Goal: Communication & Community: Answer question/provide support

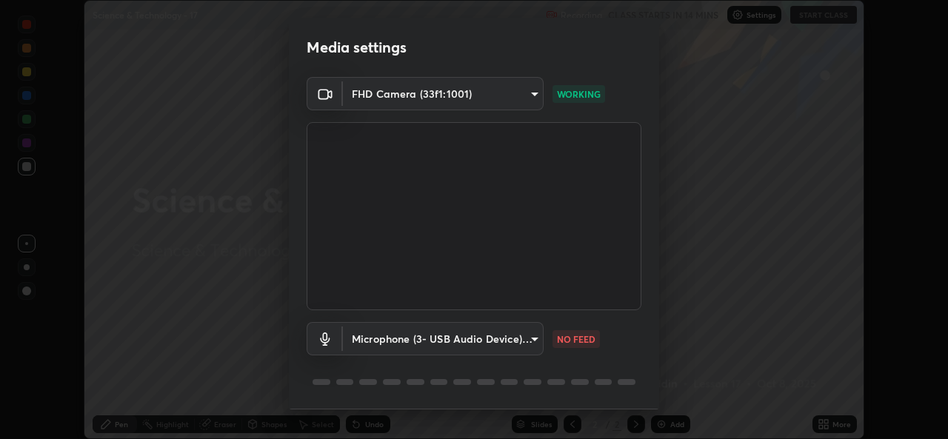
scroll to position [46, 0]
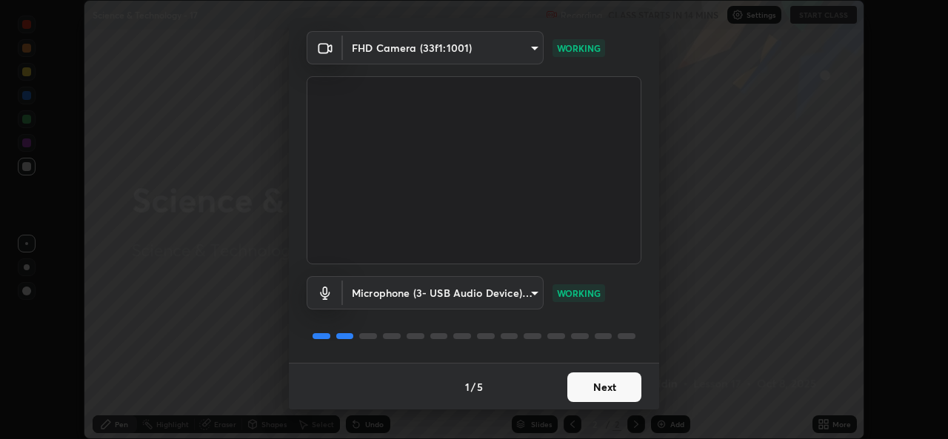
click at [589, 399] on button "Next" at bounding box center [604, 387] width 74 height 30
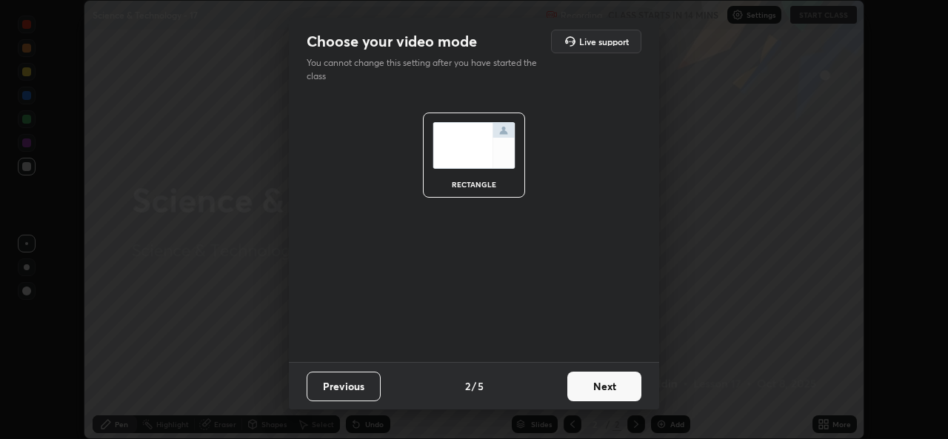
scroll to position [0, 0]
click at [592, 398] on button "Next" at bounding box center [604, 387] width 74 height 30
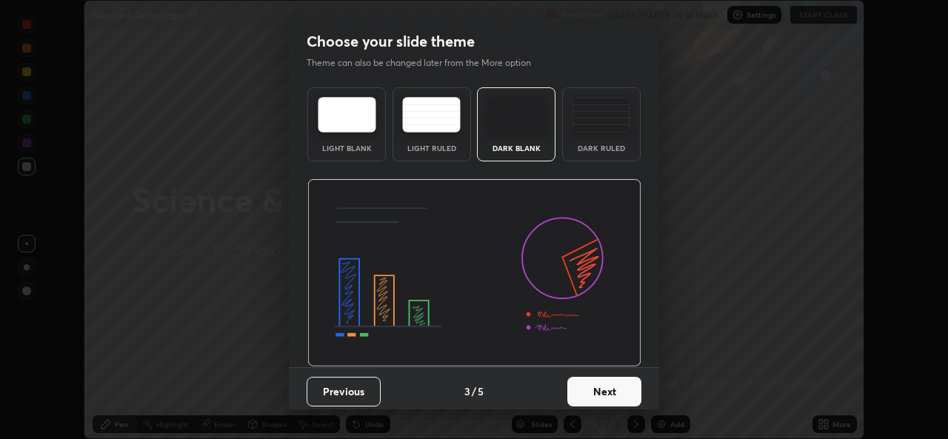
click at [596, 398] on button "Next" at bounding box center [604, 392] width 74 height 30
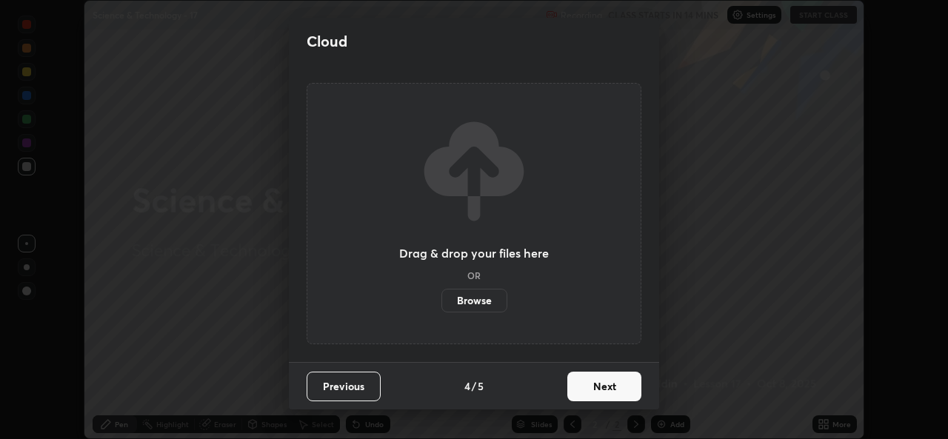
click at [600, 395] on button "Next" at bounding box center [604, 387] width 74 height 30
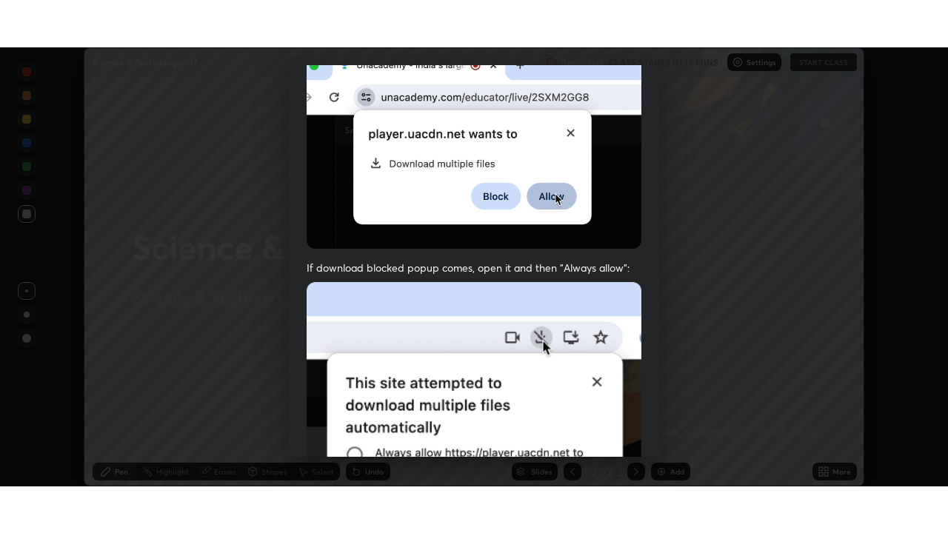
scroll to position [348, 0]
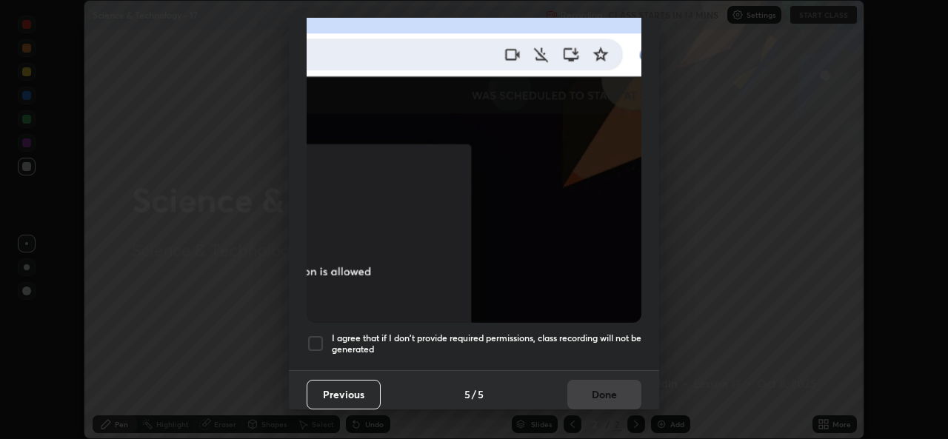
click at [444, 332] on h5 "I agree that if I don't provide required permissions, class recording will not …" at bounding box center [487, 343] width 310 height 23
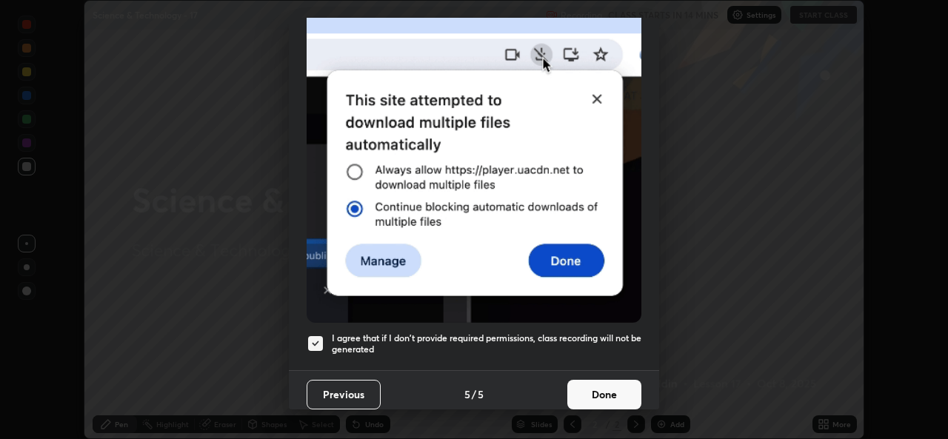
click at [497, 344] on h5 "I agree that if I don't provide required permissions, class recording will not …" at bounding box center [487, 343] width 310 height 23
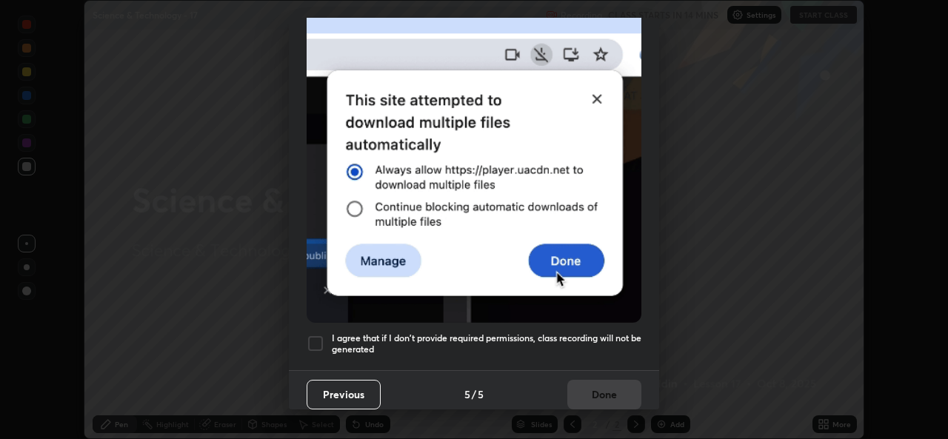
click at [575, 345] on h5 "I agree that if I don't provide required permissions, class recording will not …" at bounding box center [487, 343] width 310 height 23
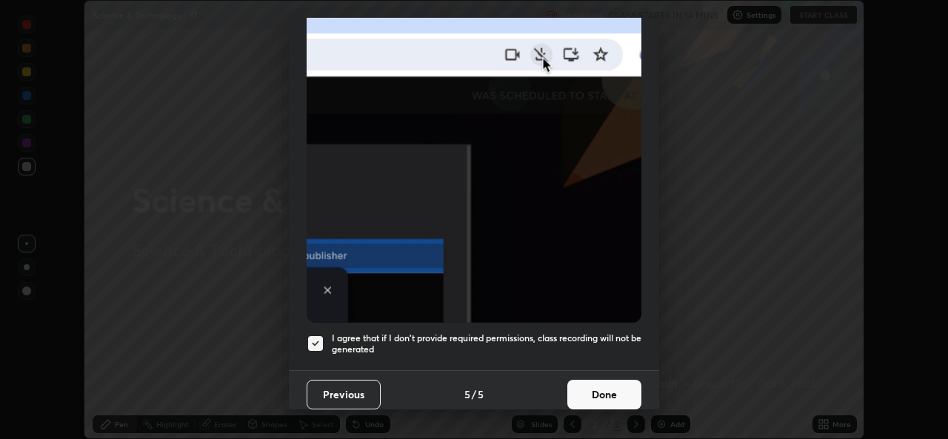
click at [605, 392] on button "Done" at bounding box center [604, 395] width 74 height 30
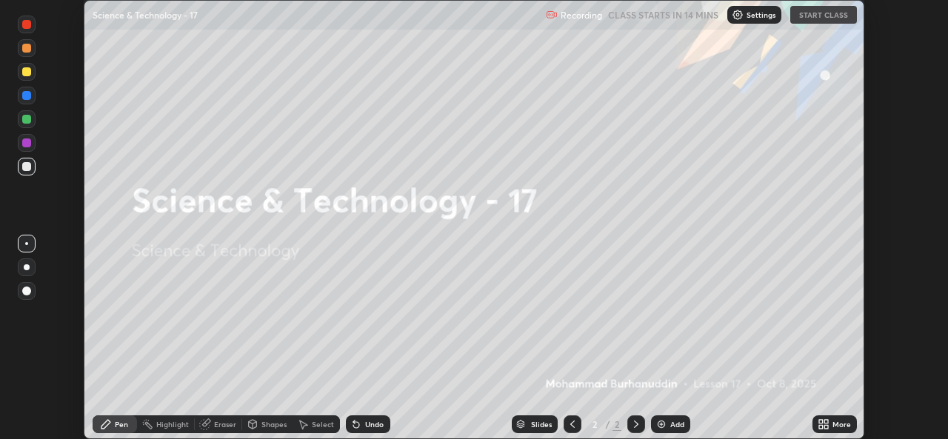
click at [832, 422] on div "More" at bounding box center [841, 424] width 19 height 7
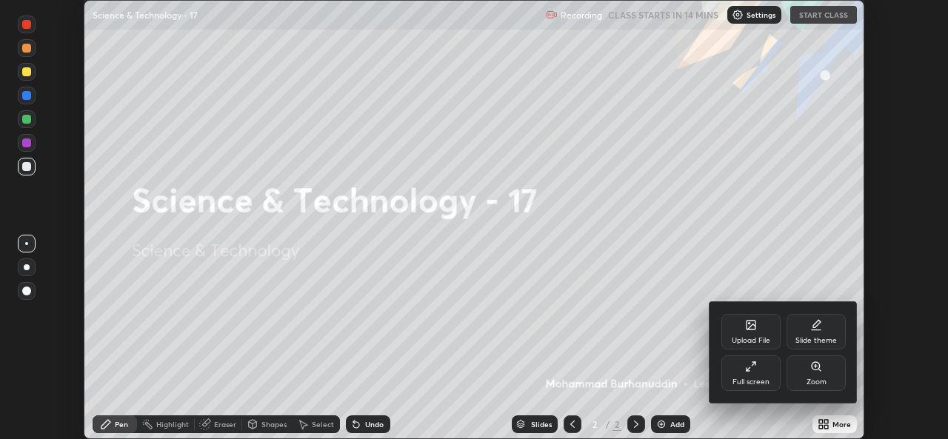
click at [746, 378] on div "Full screen" at bounding box center [750, 381] width 37 height 7
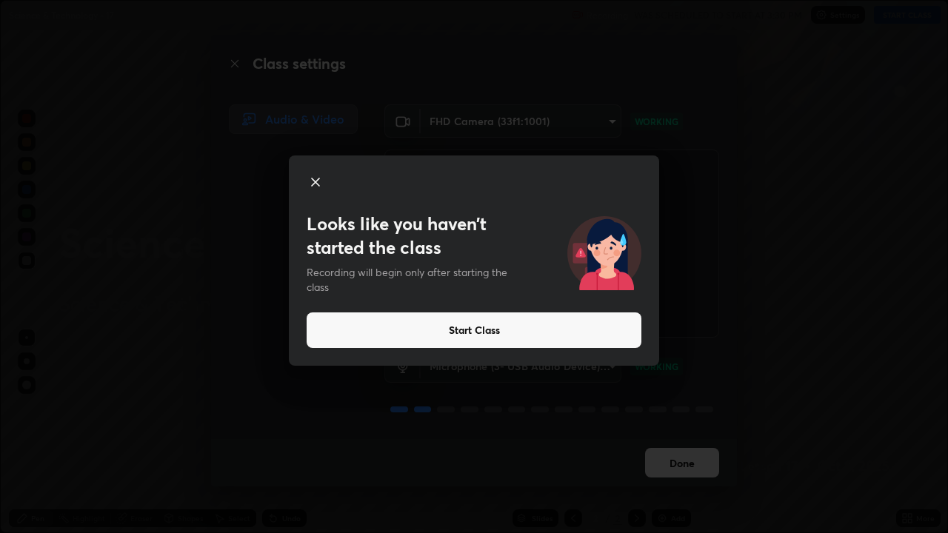
click at [489, 332] on button "Start Class" at bounding box center [474, 330] width 335 height 36
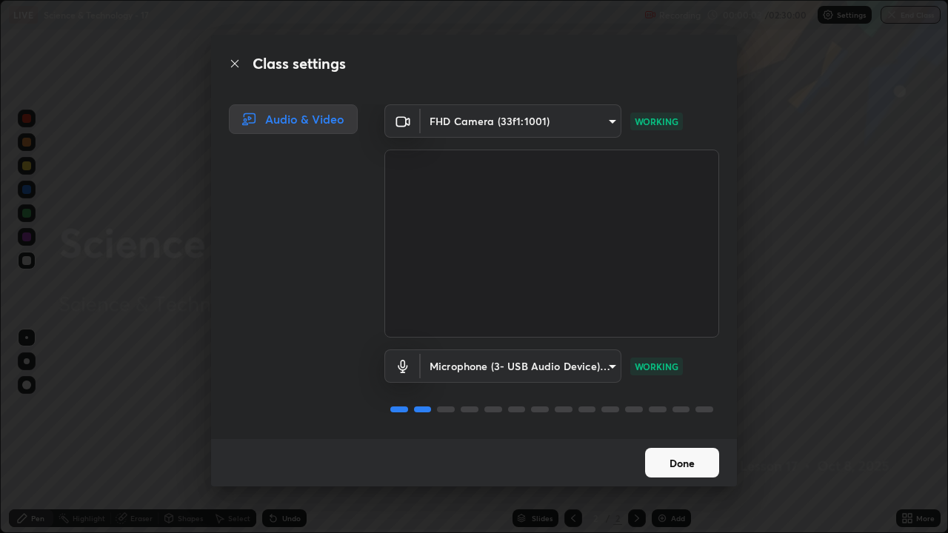
click at [689, 438] on button "Done" at bounding box center [682, 463] width 74 height 30
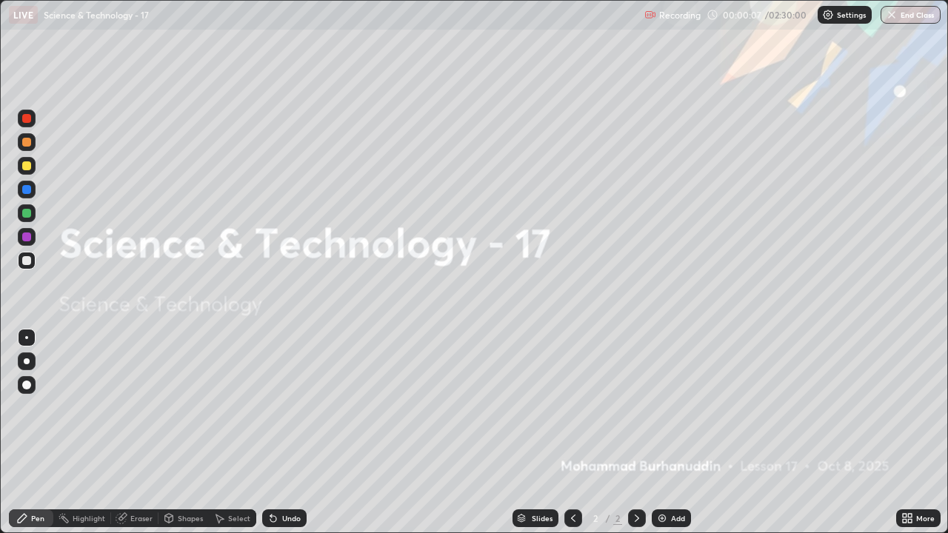
click at [569, 438] on icon at bounding box center [573, 518] width 12 height 12
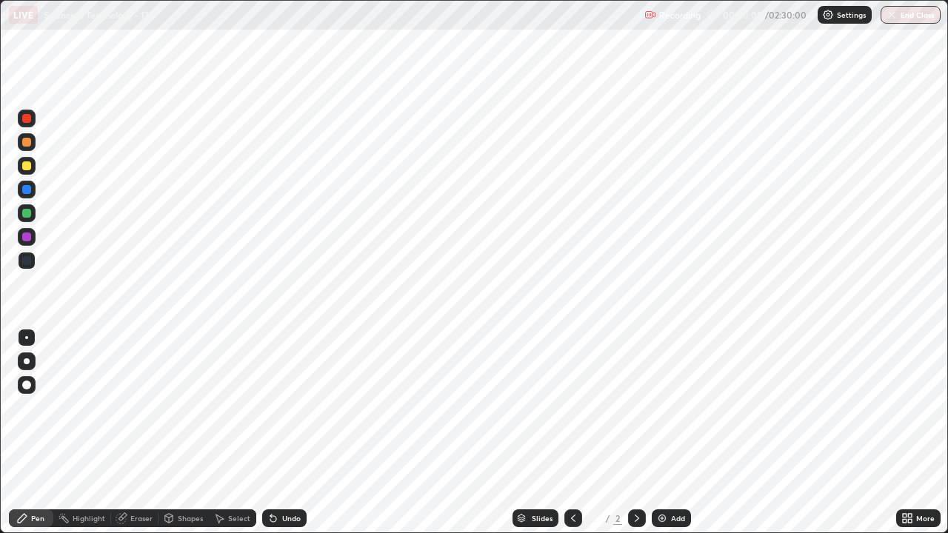
click at [640, 438] on icon at bounding box center [637, 518] width 12 height 12
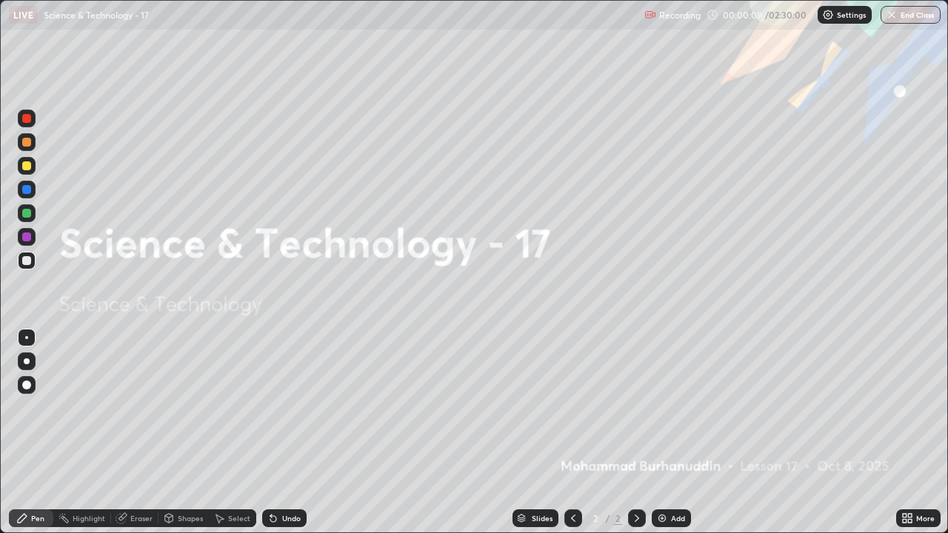
click at [635, 438] on icon at bounding box center [637, 518] width 12 height 12
click at [675, 438] on div "Add" at bounding box center [678, 518] width 14 height 7
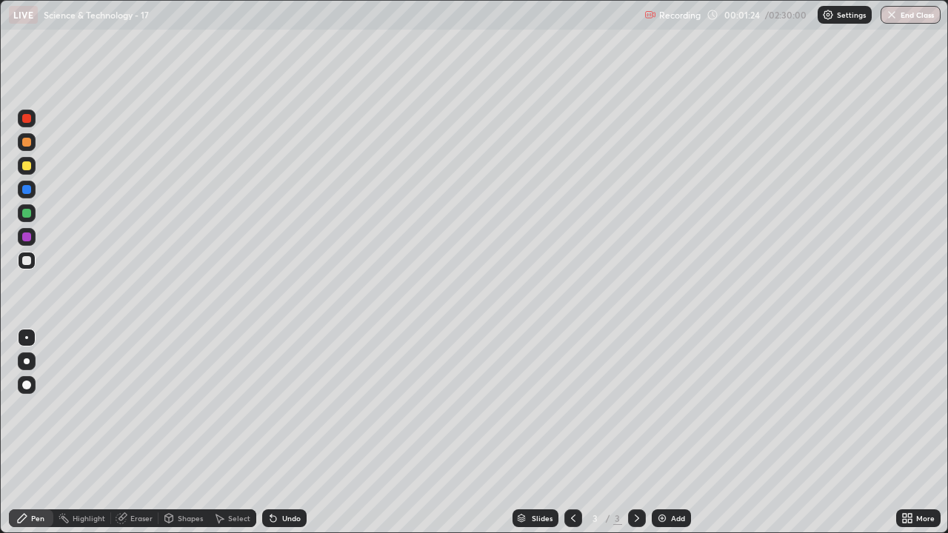
click at [290, 438] on div "Undo" at bounding box center [291, 518] width 19 height 7
click at [294, 438] on div "Undo" at bounding box center [284, 518] width 44 height 18
click at [292, 438] on div "Undo" at bounding box center [291, 518] width 19 height 7
click at [298, 438] on div "Undo" at bounding box center [284, 518] width 44 height 18
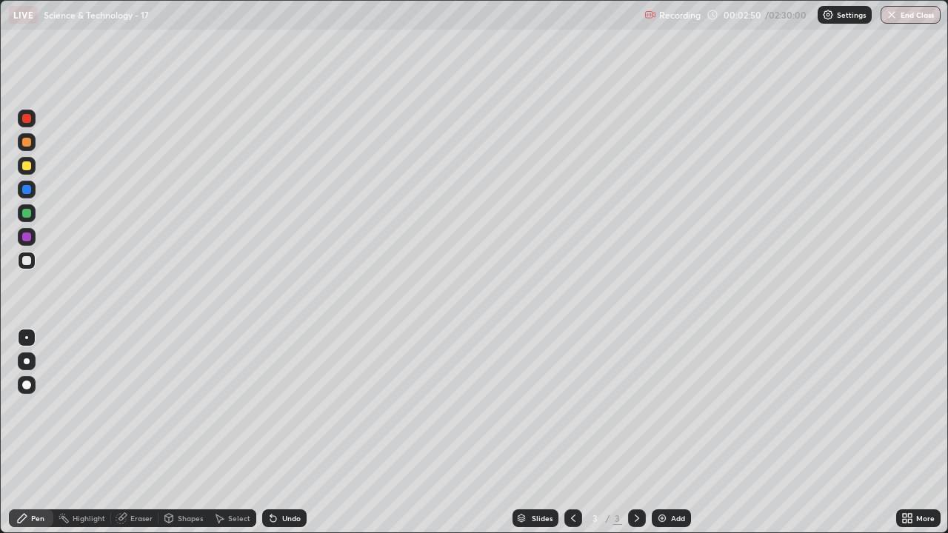
click at [138, 438] on div "Eraser" at bounding box center [141, 518] width 22 height 7
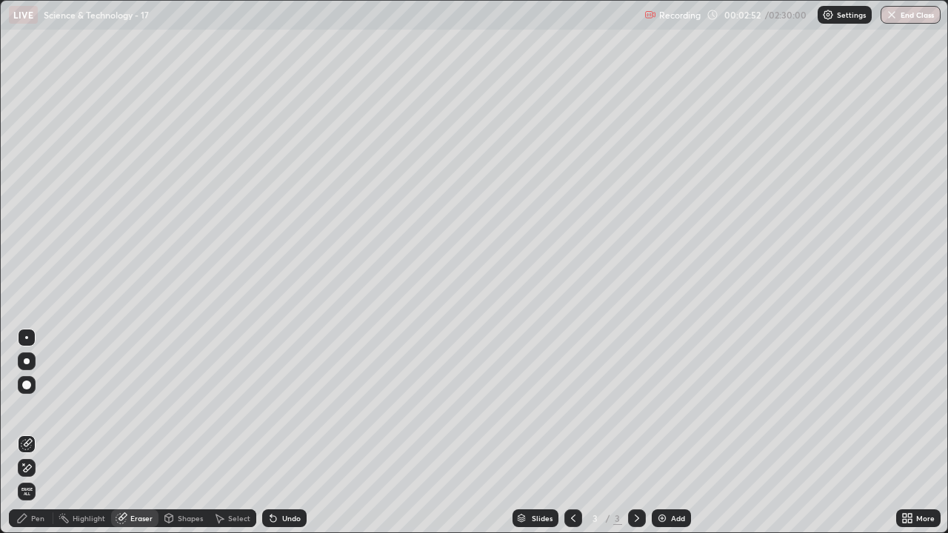
click at [40, 438] on div "Pen" at bounding box center [37, 518] width 13 height 7
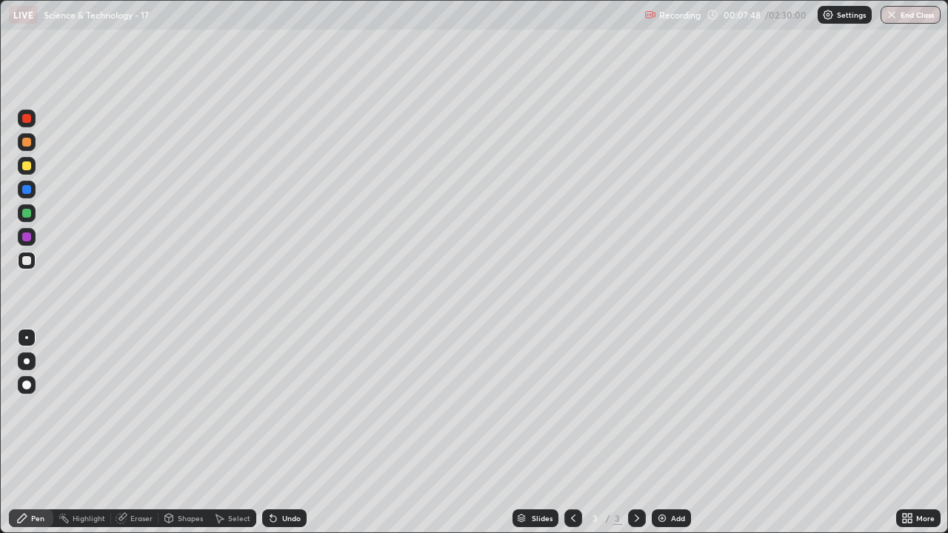
click at [676, 438] on div "Add" at bounding box center [678, 518] width 14 height 7
click at [574, 438] on icon at bounding box center [573, 518] width 12 height 12
click at [634, 438] on icon at bounding box center [637, 518] width 12 height 12
click at [138, 438] on div "Eraser" at bounding box center [141, 518] width 22 height 7
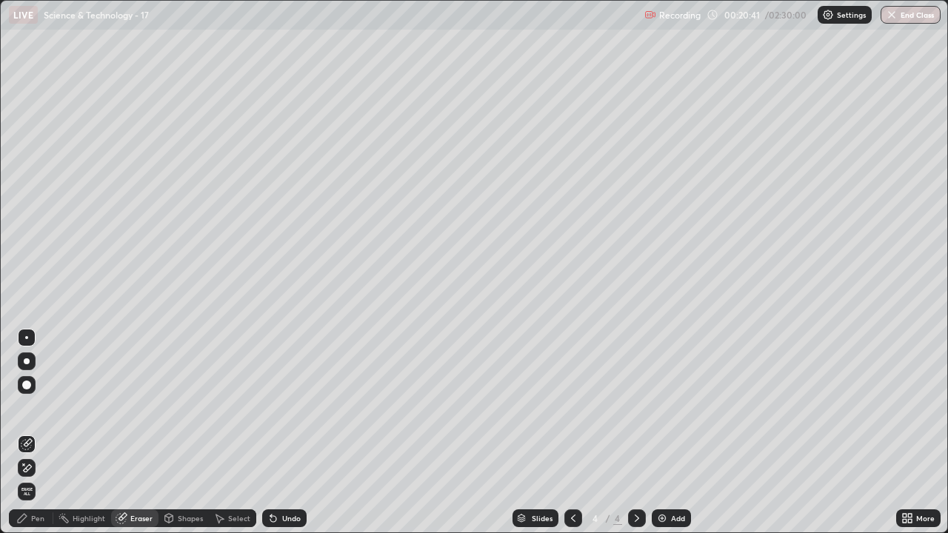
click at [40, 438] on div "Pen" at bounding box center [37, 518] width 13 height 7
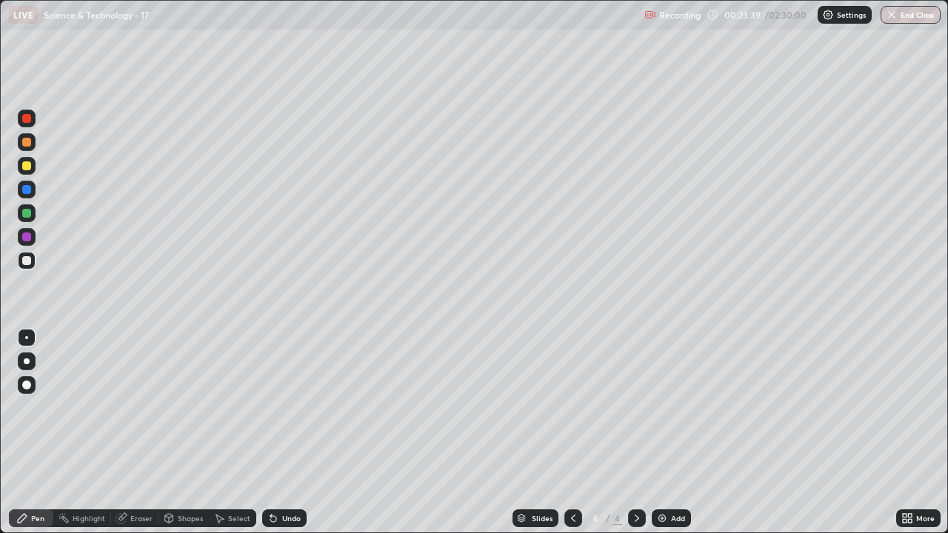
click at [636, 438] on icon at bounding box center [637, 518] width 4 height 7
click at [675, 438] on div "Add" at bounding box center [678, 518] width 14 height 7
click at [289, 438] on div "Undo" at bounding box center [284, 518] width 44 height 18
click at [186, 438] on div "Shapes" at bounding box center [190, 518] width 25 height 7
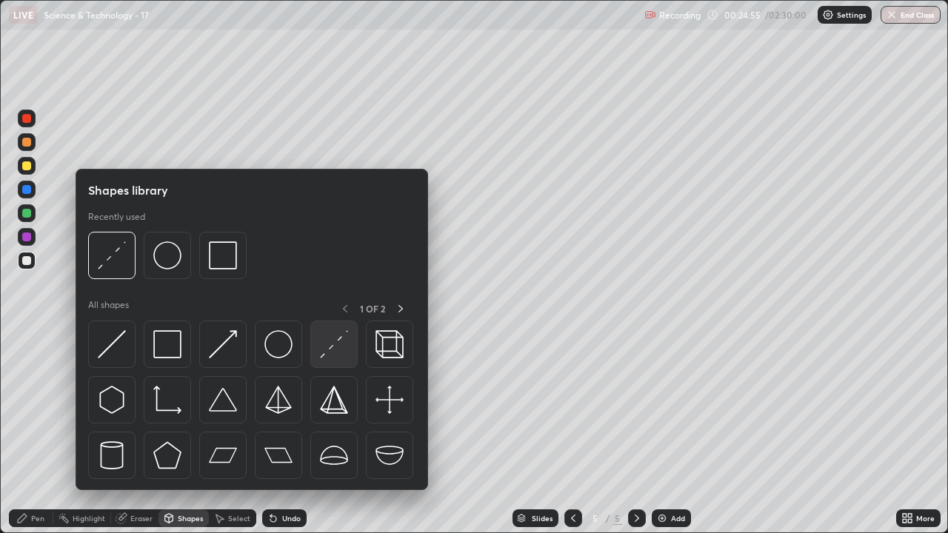
click at [332, 346] on img at bounding box center [334, 344] width 28 height 28
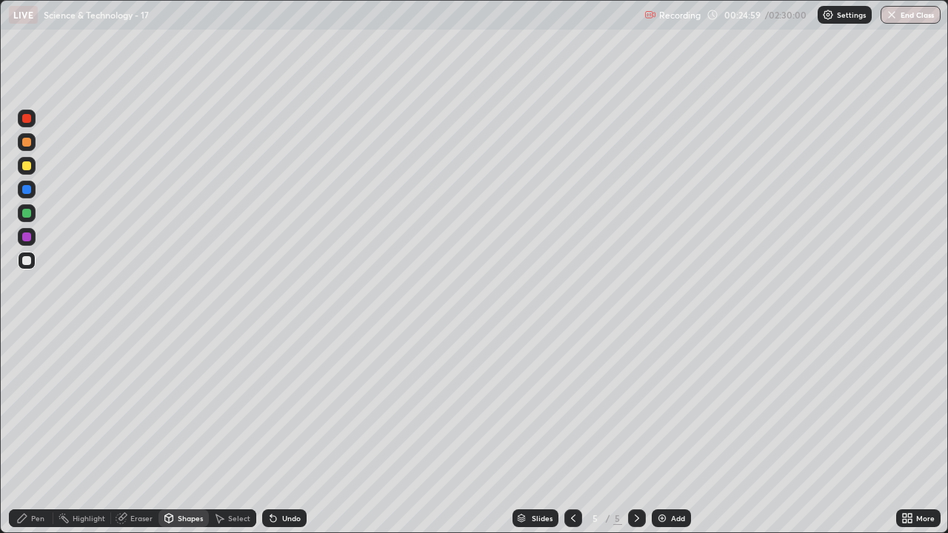
click at [33, 438] on div "Pen" at bounding box center [31, 518] width 44 height 18
click at [30, 116] on div at bounding box center [26, 118] width 9 height 9
click at [672, 438] on div "Add" at bounding box center [678, 518] width 14 height 7
click at [572, 438] on icon at bounding box center [573, 518] width 12 height 12
click at [141, 438] on div "Eraser" at bounding box center [141, 518] width 22 height 7
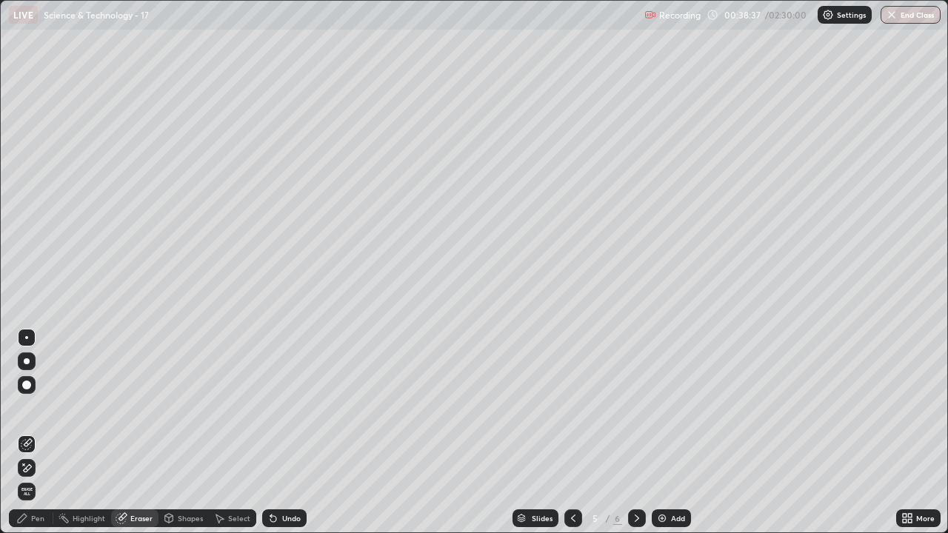
click at [40, 438] on div "Pen" at bounding box center [37, 518] width 13 height 7
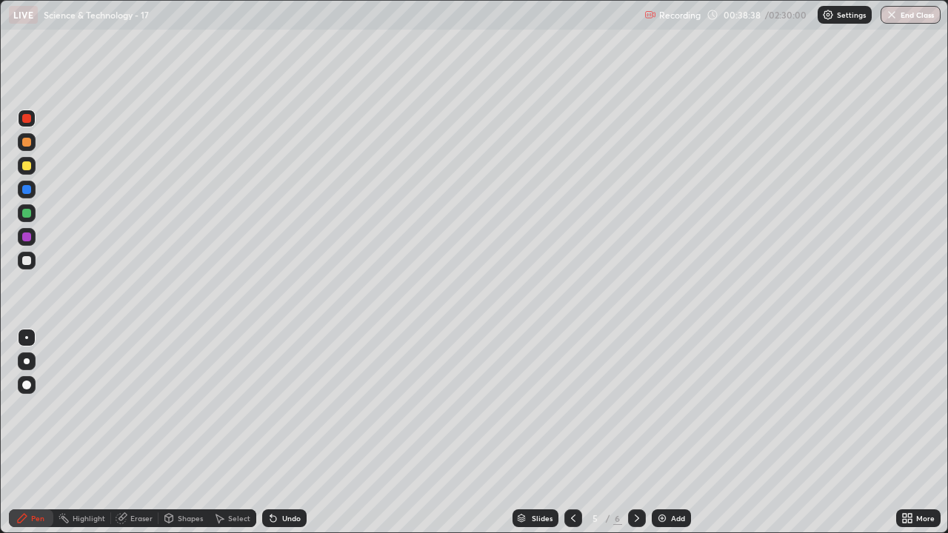
click at [27, 261] on div at bounding box center [26, 260] width 9 height 9
click at [139, 438] on div "Eraser" at bounding box center [141, 518] width 22 height 7
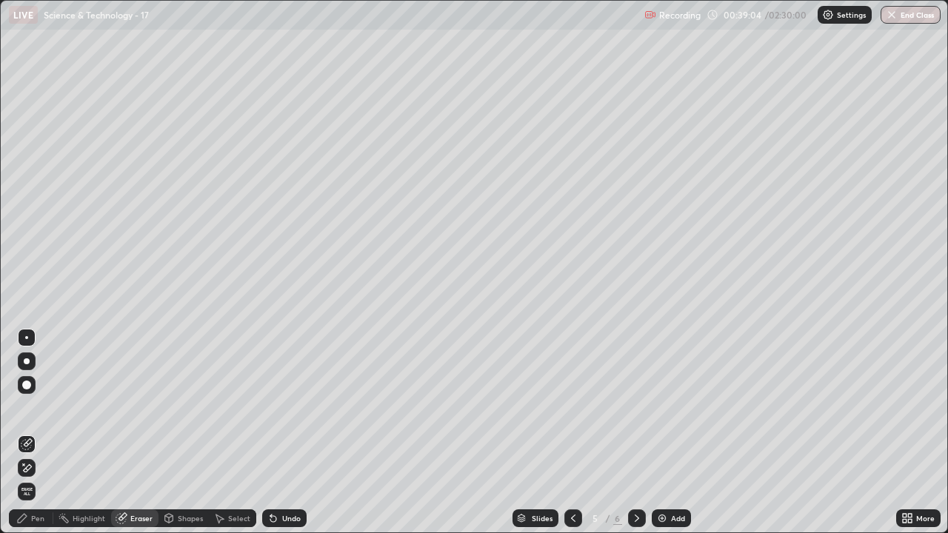
click at [59, 438] on circle at bounding box center [58, 516] width 1 height 1
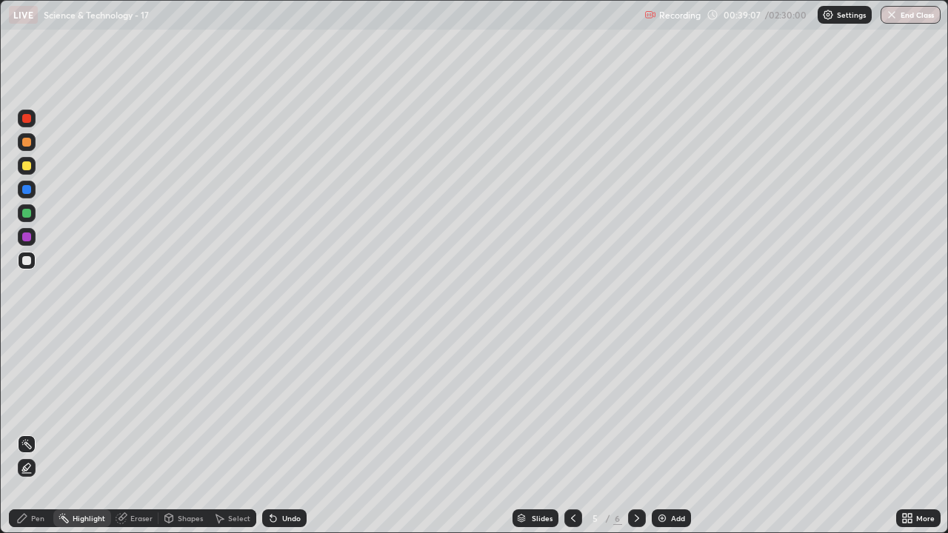
click at [33, 438] on div "Pen" at bounding box center [37, 518] width 13 height 7
click at [148, 438] on div "Eraser" at bounding box center [141, 518] width 22 height 7
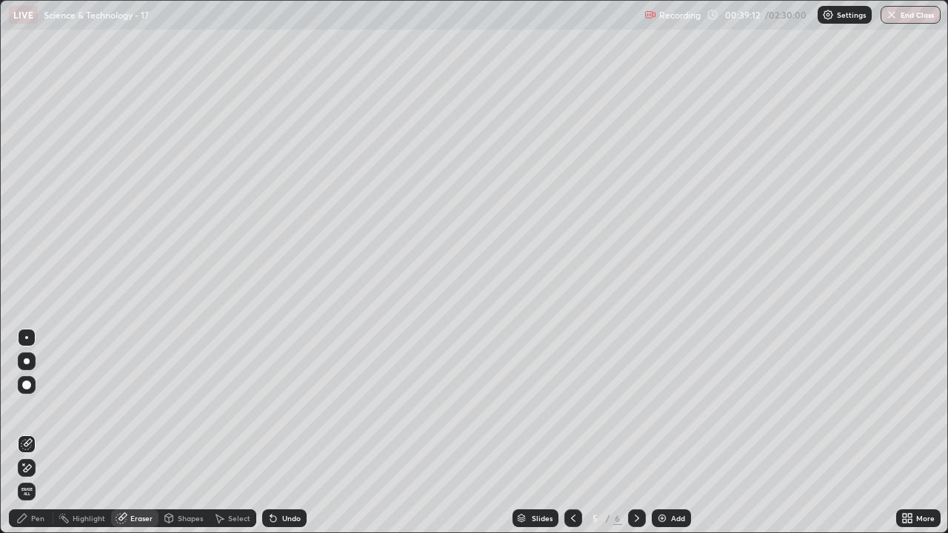
click at [59, 438] on circle at bounding box center [58, 516] width 1 height 1
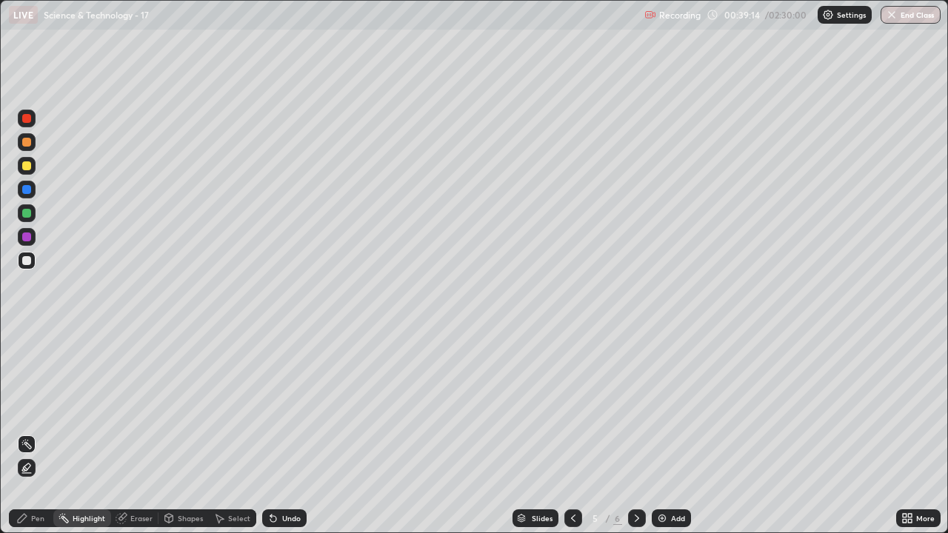
click at [39, 438] on div "Pen" at bounding box center [37, 518] width 13 height 7
click at [671, 438] on div "Add" at bounding box center [678, 518] width 14 height 7
click at [181, 438] on div "Shapes" at bounding box center [190, 518] width 25 height 7
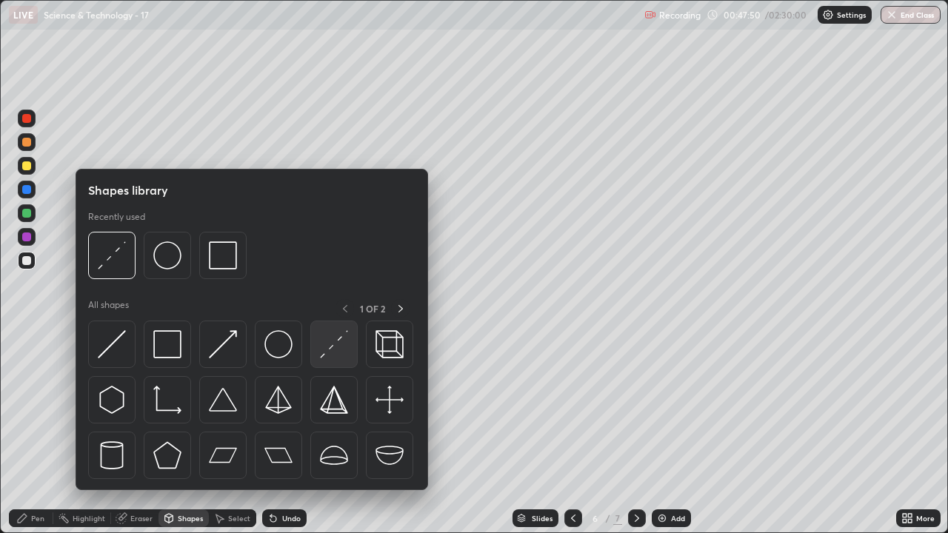
click at [331, 343] on img at bounding box center [334, 344] width 28 height 28
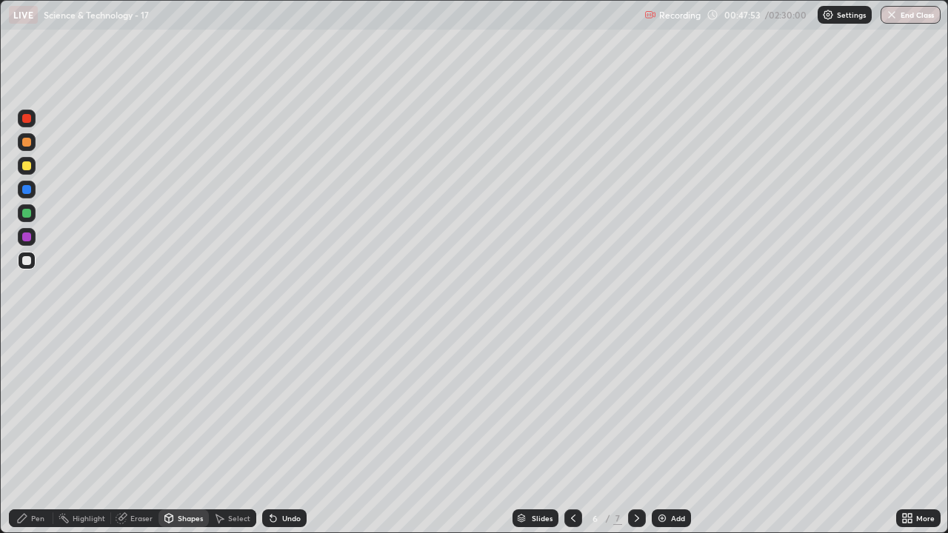
click at [43, 438] on div "Pen" at bounding box center [37, 518] width 13 height 7
click at [676, 438] on div "Add" at bounding box center [678, 518] width 14 height 7
click at [572, 438] on icon at bounding box center [573, 518] width 12 height 12
click at [670, 438] on div "Add" at bounding box center [671, 518] width 39 height 18
click at [27, 118] on div at bounding box center [26, 118] width 9 height 9
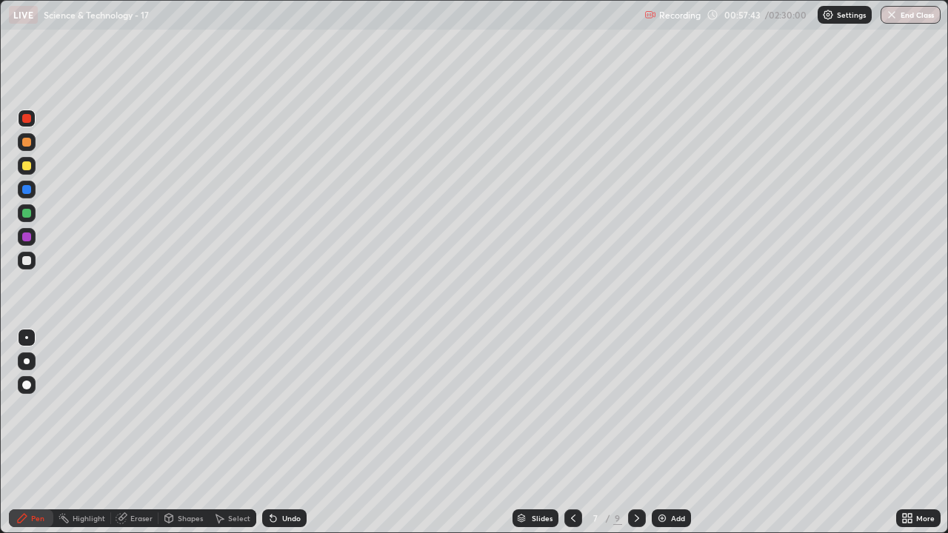
click at [33, 262] on div at bounding box center [27, 261] width 18 height 18
click at [22, 120] on div at bounding box center [26, 118] width 9 height 9
click at [677, 438] on div "Add" at bounding box center [678, 518] width 14 height 7
click at [298, 438] on div "Undo" at bounding box center [291, 518] width 19 height 7
click at [29, 259] on div at bounding box center [26, 260] width 9 height 9
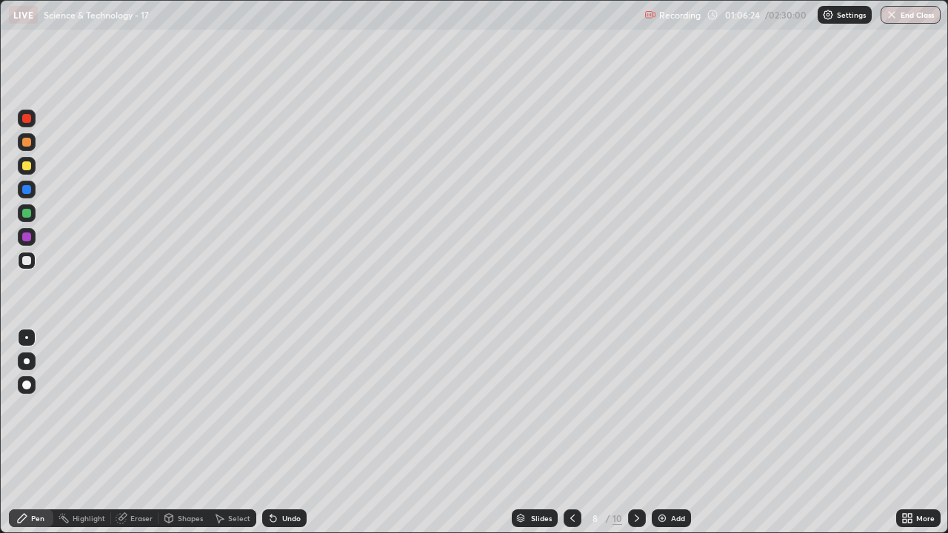
click at [289, 438] on div "Undo" at bounding box center [284, 518] width 44 height 18
click at [291, 438] on div "Undo" at bounding box center [284, 518] width 44 height 18
click at [289, 438] on div "Undo" at bounding box center [291, 518] width 19 height 7
click at [141, 438] on div "Eraser" at bounding box center [141, 518] width 22 height 7
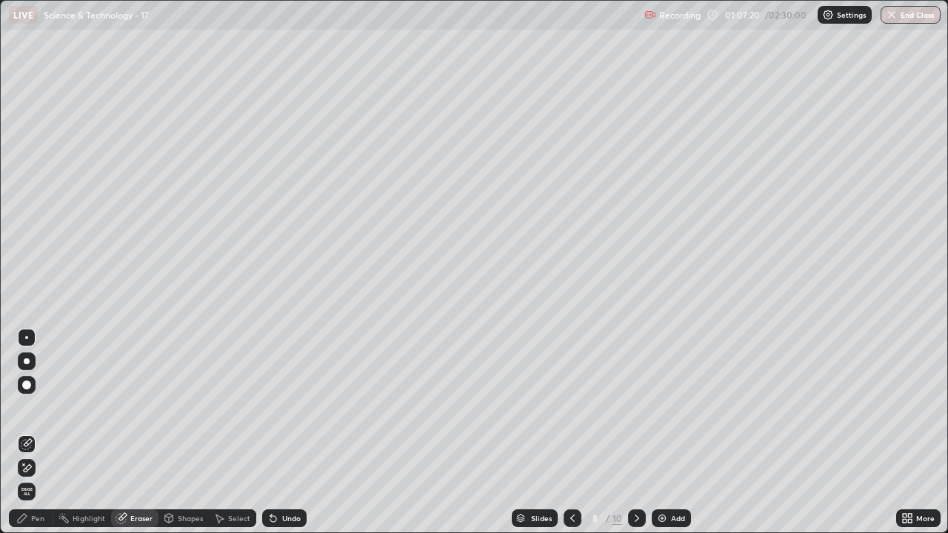
click at [28, 438] on icon at bounding box center [22, 518] width 12 height 12
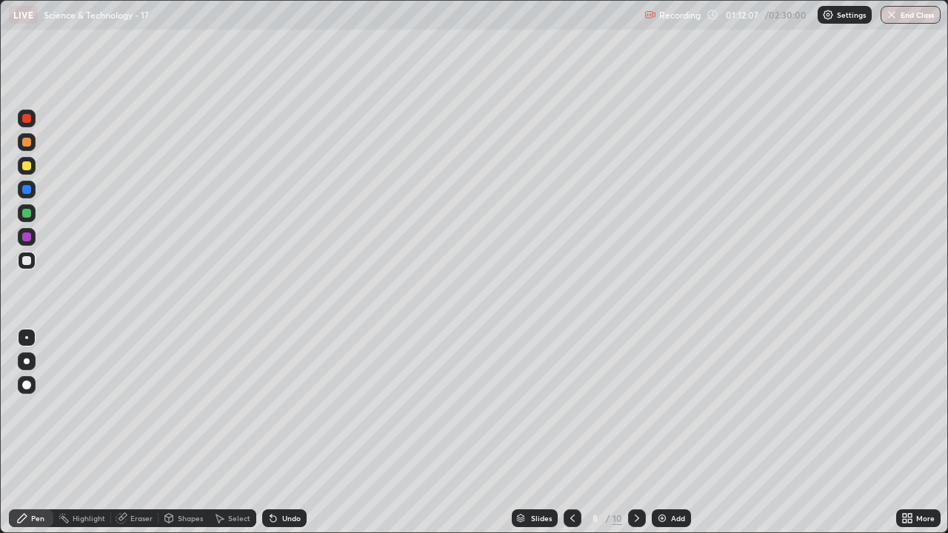
click at [675, 438] on div "Add" at bounding box center [678, 518] width 14 height 7
click at [292, 438] on div "Undo" at bounding box center [291, 518] width 19 height 7
click at [298, 438] on div "Undo" at bounding box center [284, 518] width 44 height 18
click at [135, 438] on div "Eraser" at bounding box center [141, 518] width 22 height 7
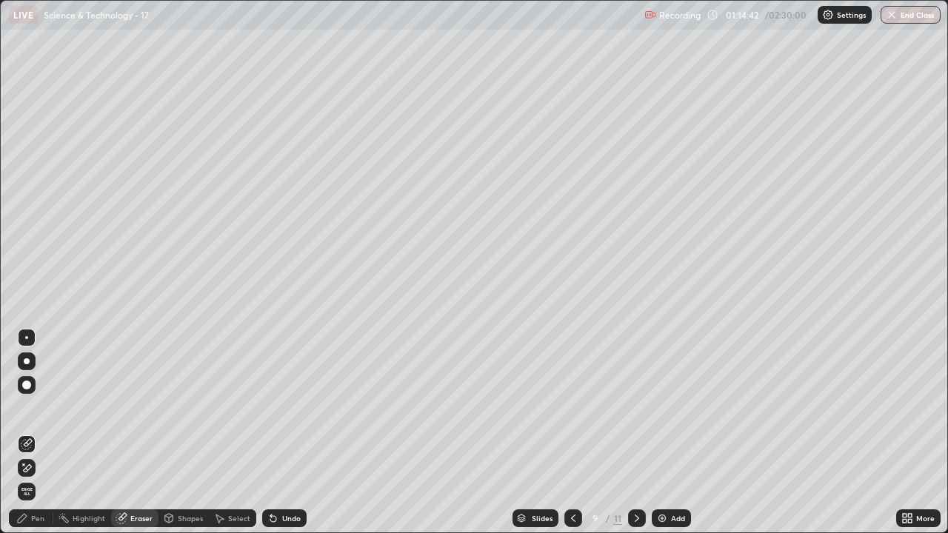
click at [39, 438] on div "Pen" at bounding box center [37, 518] width 13 height 7
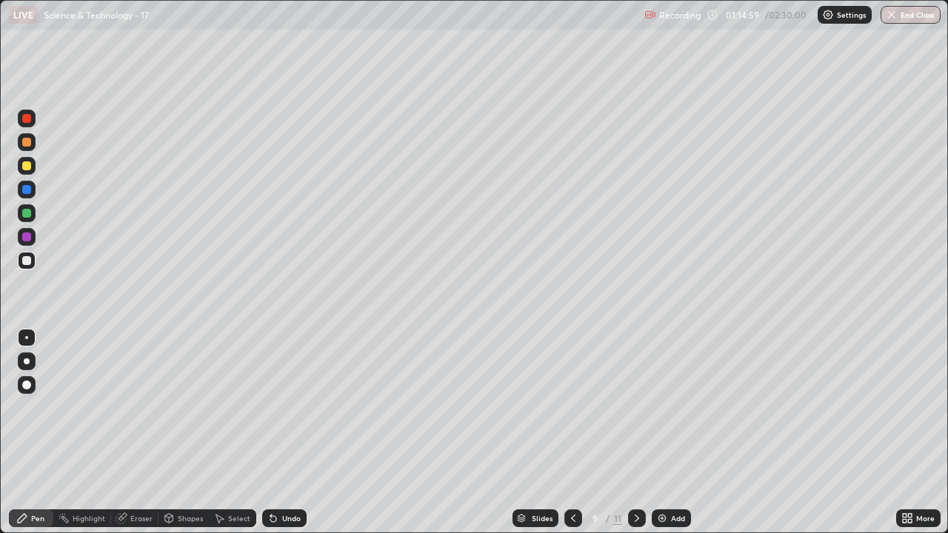
click at [140, 438] on div "Eraser" at bounding box center [141, 518] width 22 height 7
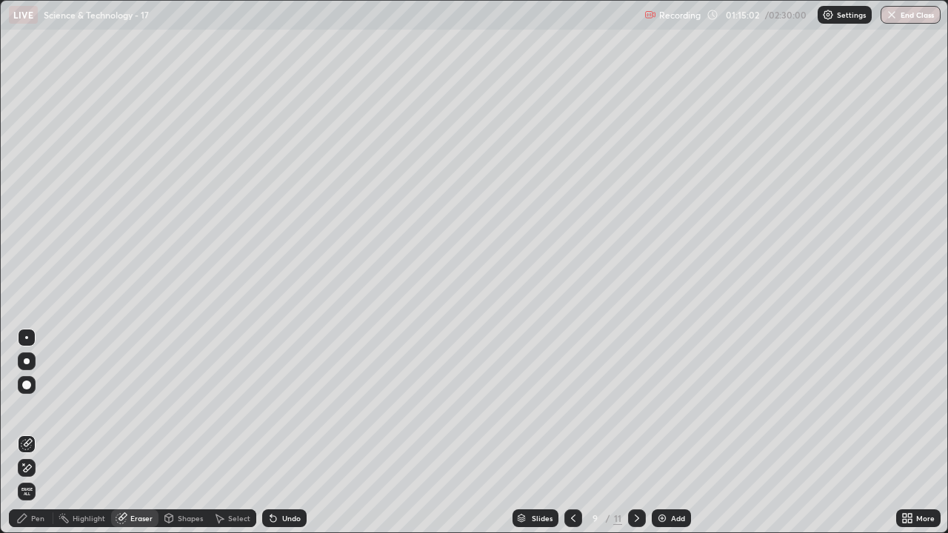
click at [40, 438] on div "Pen" at bounding box center [37, 518] width 13 height 7
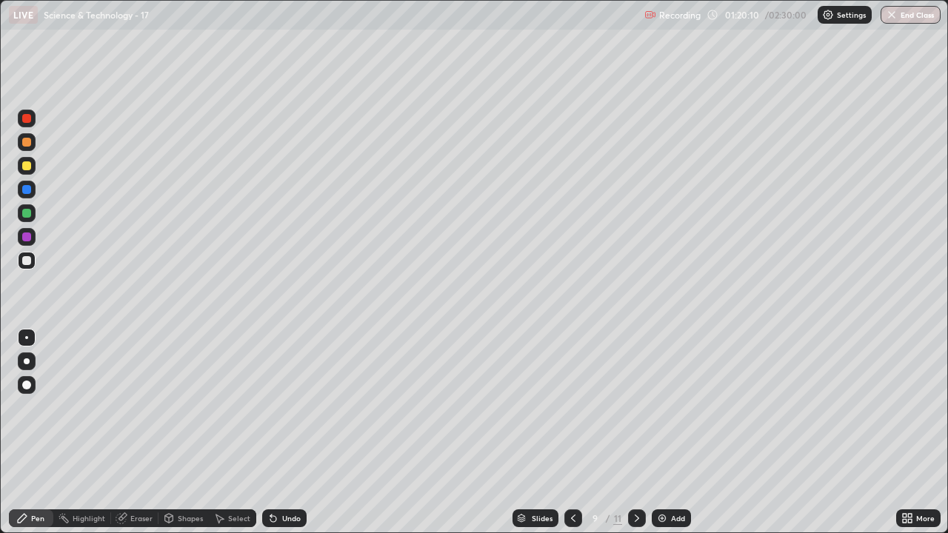
click at [671, 438] on div "Add" at bounding box center [678, 518] width 14 height 7
click at [27, 167] on div at bounding box center [26, 165] width 9 height 9
click at [30, 191] on div at bounding box center [26, 189] width 9 height 9
click at [32, 261] on div at bounding box center [27, 261] width 18 height 18
click at [289, 438] on div "Undo" at bounding box center [291, 518] width 19 height 7
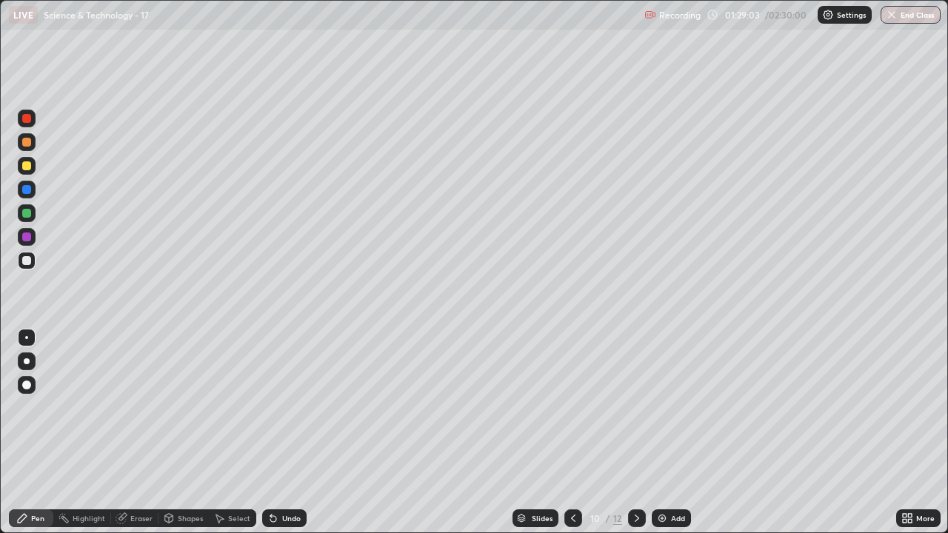
click at [904, 438] on icon at bounding box center [905, 521] width 4 height 4
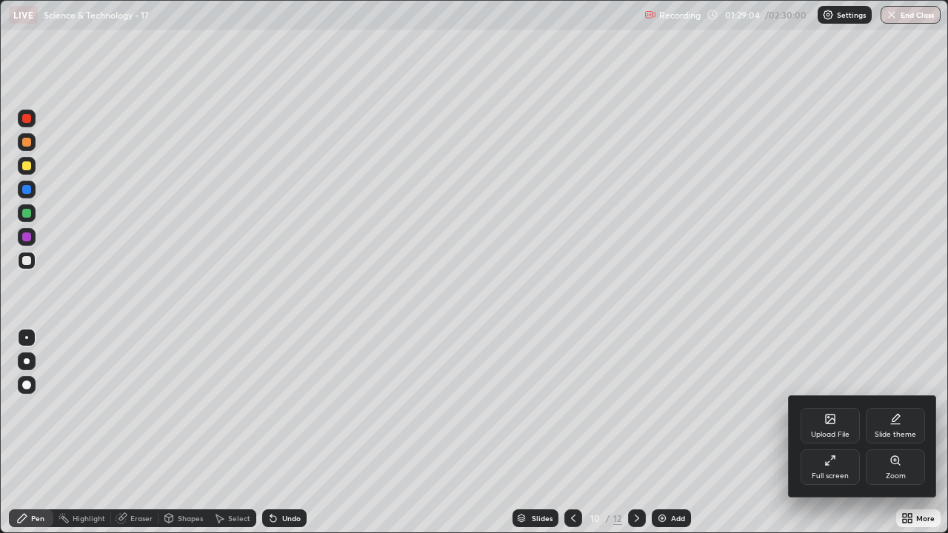
click at [818, 438] on div "Full screen" at bounding box center [830, 475] width 37 height 7
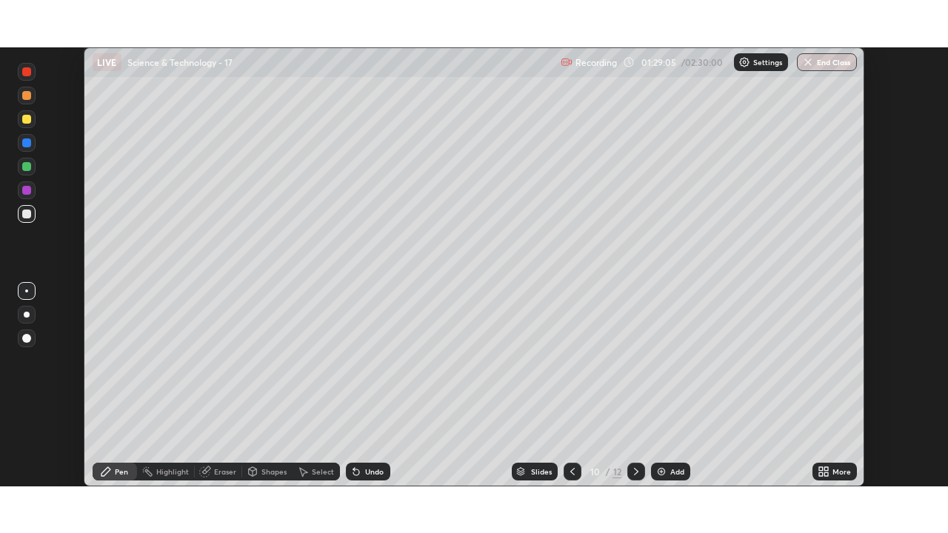
scroll to position [73609, 73101]
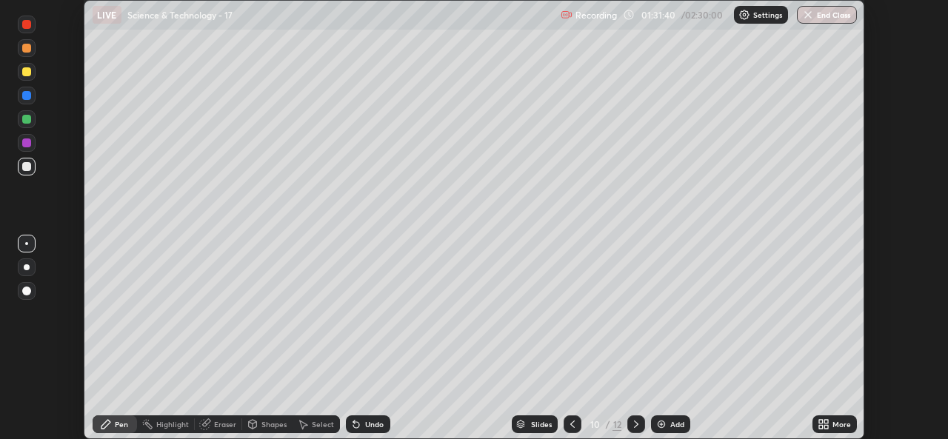
click at [828, 424] on icon at bounding box center [823, 424] width 12 height 12
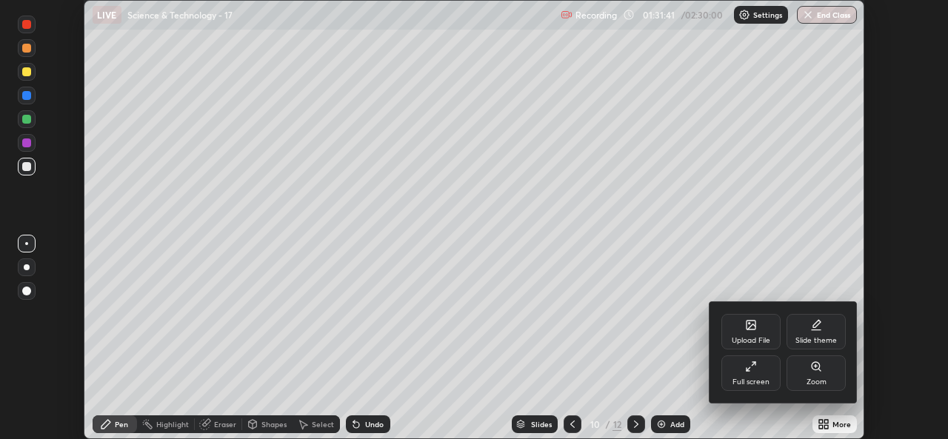
click at [743, 378] on div "Full screen" at bounding box center [750, 381] width 37 height 7
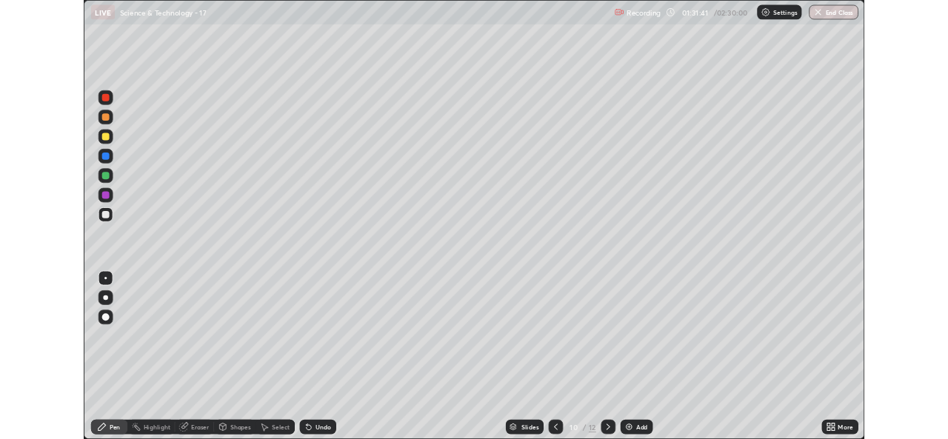
scroll to position [533, 948]
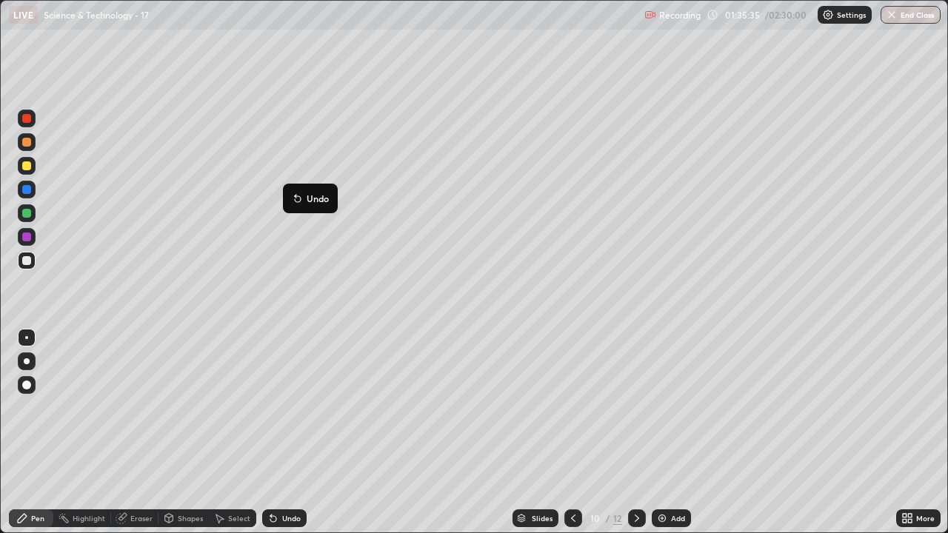
click at [130, 438] on div "Eraser" at bounding box center [141, 518] width 22 height 7
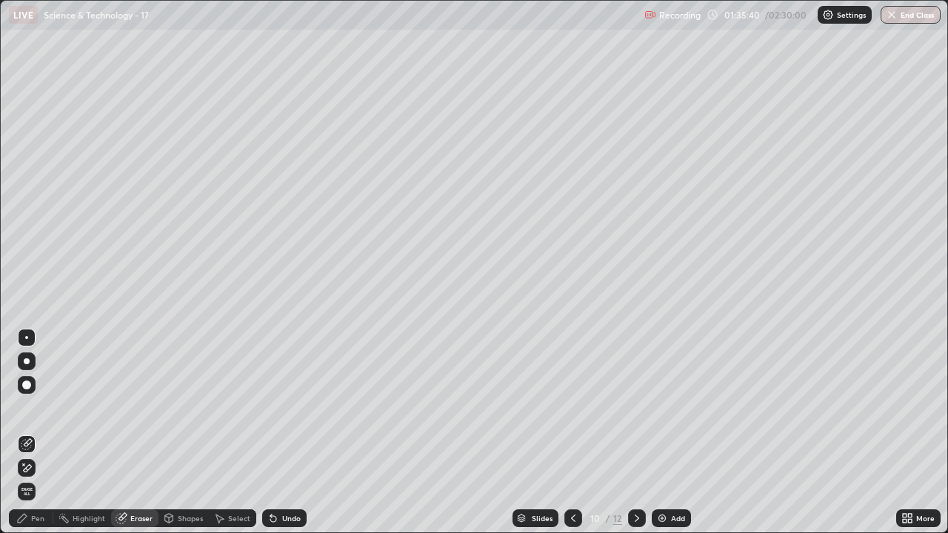
click at [36, 438] on div "Pen" at bounding box center [37, 518] width 13 height 7
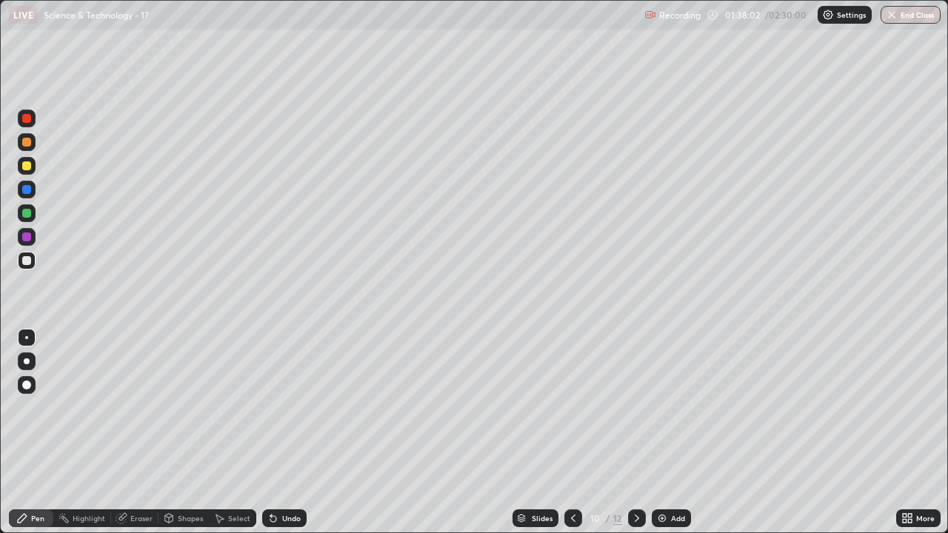
click at [675, 438] on div "Add" at bounding box center [671, 518] width 39 height 18
click at [572, 438] on icon at bounding box center [573, 518] width 12 height 12
click at [635, 438] on icon at bounding box center [637, 518] width 12 height 12
click at [284, 438] on div "Undo" at bounding box center [284, 518] width 44 height 18
click at [637, 438] on icon at bounding box center [637, 518] width 12 height 12
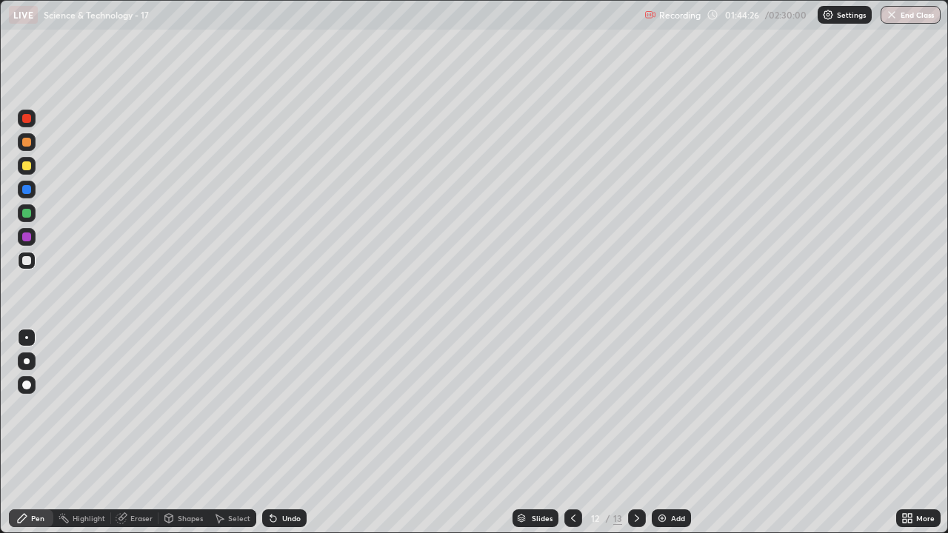
click at [572, 438] on icon at bounding box center [573, 518] width 12 height 12
click at [675, 438] on div "Add" at bounding box center [678, 518] width 14 height 7
click at [289, 438] on div "Undo" at bounding box center [284, 518] width 44 height 18
click at [569, 438] on icon at bounding box center [573, 518] width 12 height 12
click at [634, 438] on icon at bounding box center [637, 518] width 12 height 12
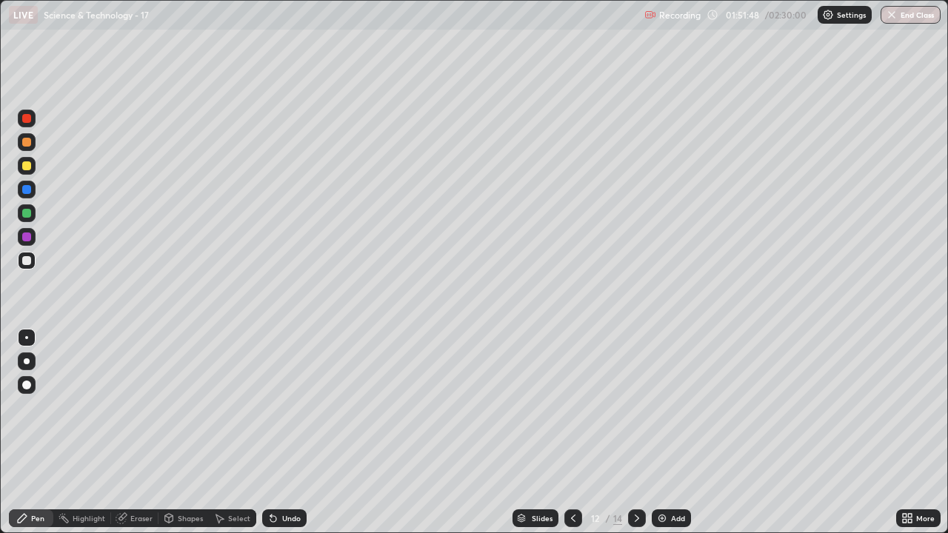
click at [634, 438] on icon at bounding box center [637, 518] width 12 height 12
click at [289, 438] on div "Undo" at bounding box center [291, 518] width 19 height 7
click at [298, 438] on div "Undo" at bounding box center [291, 518] width 19 height 7
click at [304, 438] on div "Undo" at bounding box center [284, 518] width 44 height 18
click at [677, 438] on div "Add" at bounding box center [678, 518] width 14 height 7
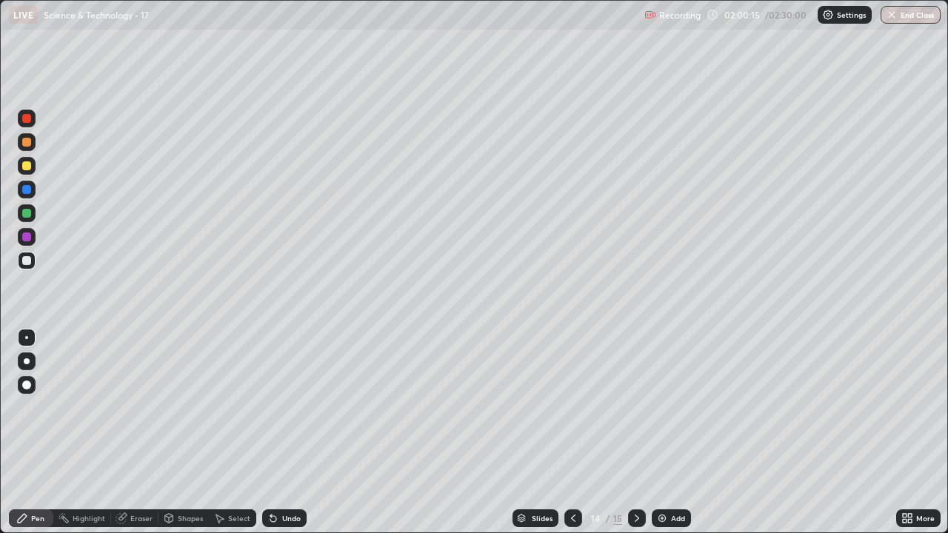
click at [671, 438] on div "Add" at bounding box center [678, 518] width 14 height 7
click at [286, 438] on div "Undo" at bounding box center [291, 518] width 19 height 7
click at [290, 438] on div "Undo" at bounding box center [291, 518] width 19 height 7
click at [295, 438] on div "Undo" at bounding box center [291, 518] width 19 height 7
click at [296, 438] on div "Undo" at bounding box center [284, 518] width 44 height 18
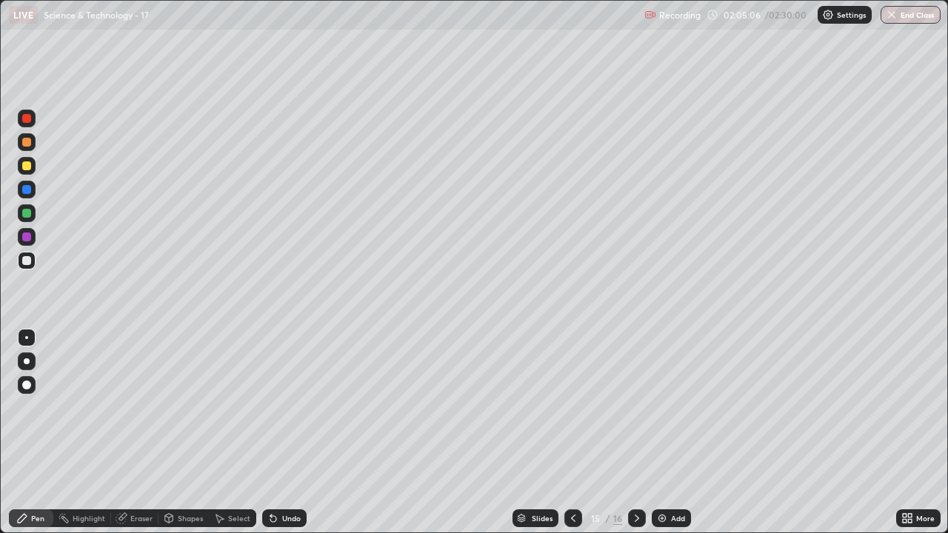
click at [633, 438] on icon at bounding box center [637, 518] width 12 height 12
click at [287, 438] on div "Undo" at bounding box center [291, 518] width 19 height 7
click at [291, 438] on div "Undo" at bounding box center [291, 518] width 19 height 7
click at [289, 438] on div "Undo" at bounding box center [284, 518] width 44 height 18
click at [290, 438] on div "Undo" at bounding box center [291, 518] width 19 height 7
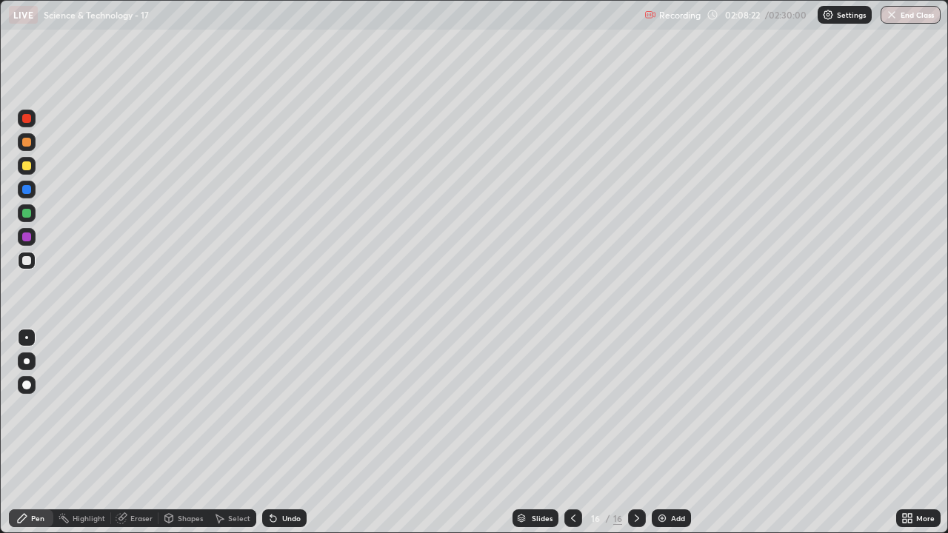
click at [292, 438] on div "Undo" at bounding box center [291, 518] width 19 height 7
click at [295, 438] on div "Undo" at bounding box center [291, 518] width 19 height 7
click at [662, 438] on img at bounding box center [662, 518] width 12 height 12
click at [292, 438] on div "Undo" at bounding box center [284, 518] width 44 height 18
click at [284, 438] on div "Undo" at bounding box center [291, 518] width 19 height 7
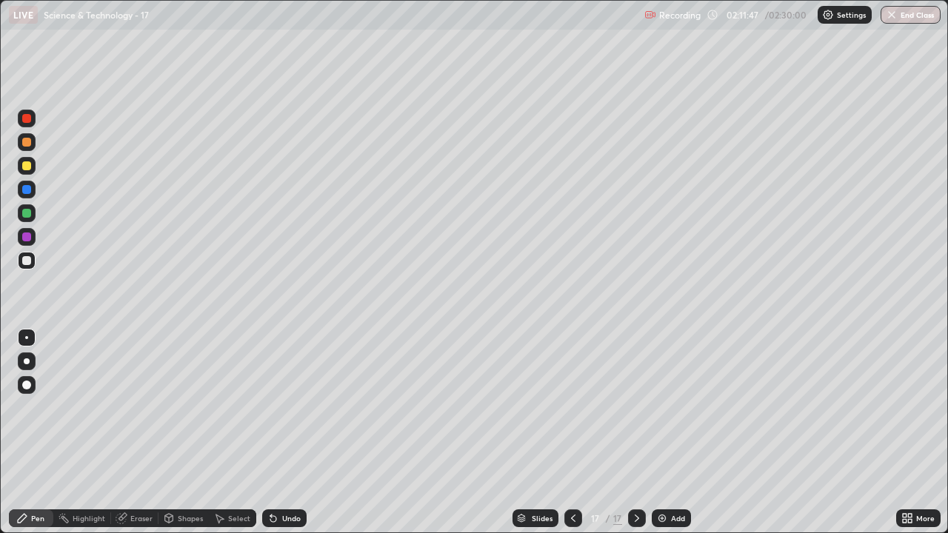
click at [294, 438] on div "Undo" at bounding box center [291, 518] width 19 height 7
click at [669, 438] on div "Add" at bounding box center [671, 518] width 39 height 18
click at [290, 438] on div "Undo" at bounding box center [291, 518] width 19 height 7
click at [304, 438] on div "Undo" at bounding box center [284, 518] width 44 height 18
click at [681, 438] on div "Add" at bounding box center [678, 518] width 14 height 7
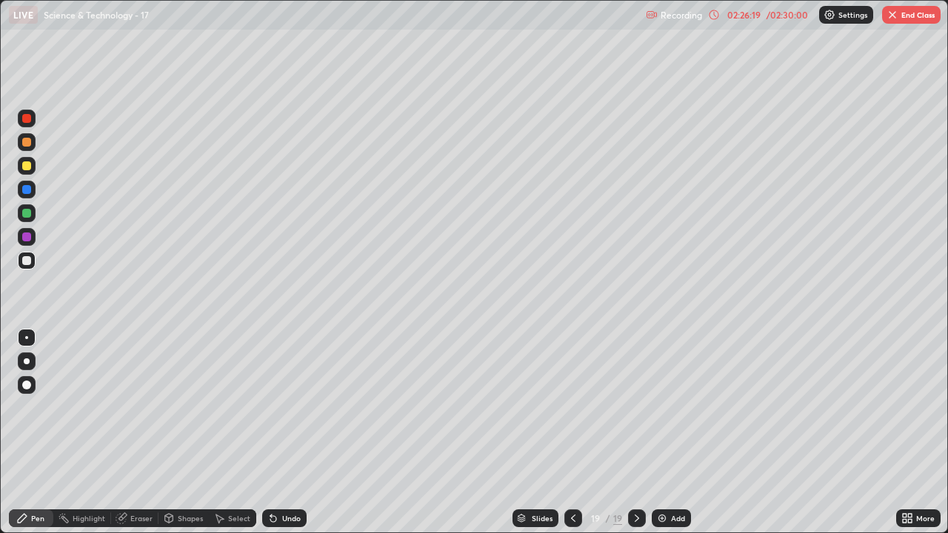
click at [753, 16] on div "02:26:19" at bounding box center [743, 14] width 41 height 9
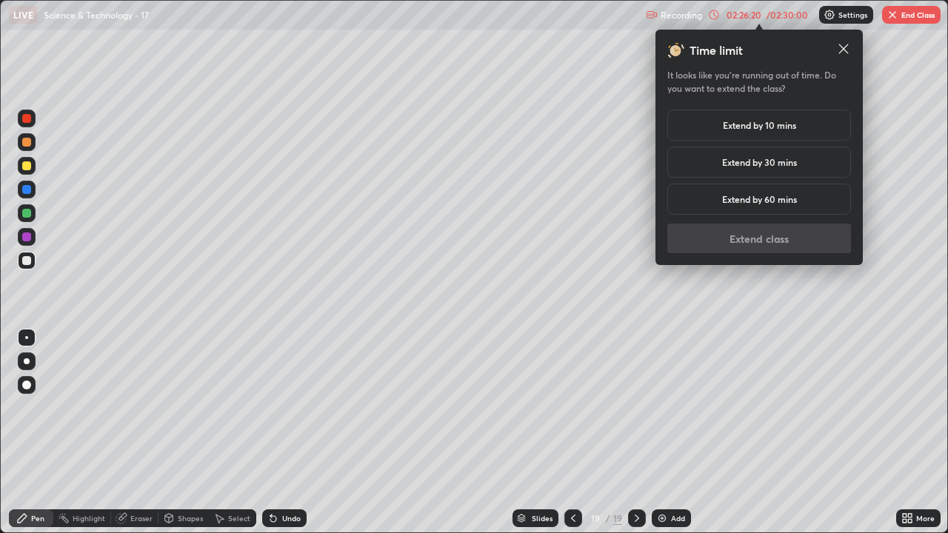
click at [763, 130] on h5 "Extend by 10 mins" at bounding box center [759, 124] width 73 height 13
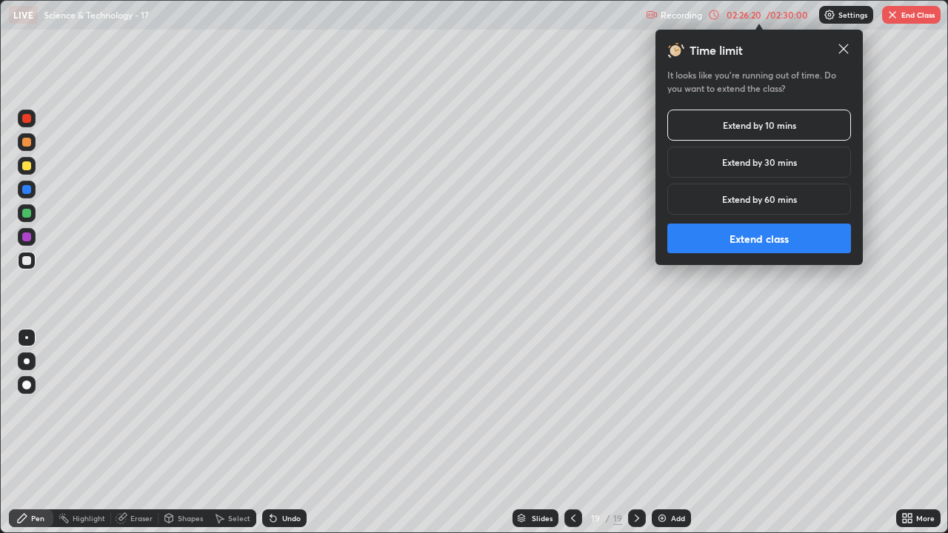
click at [748, 238] on button "Extend class" at bounding box center [759, 239] width 184 height 30
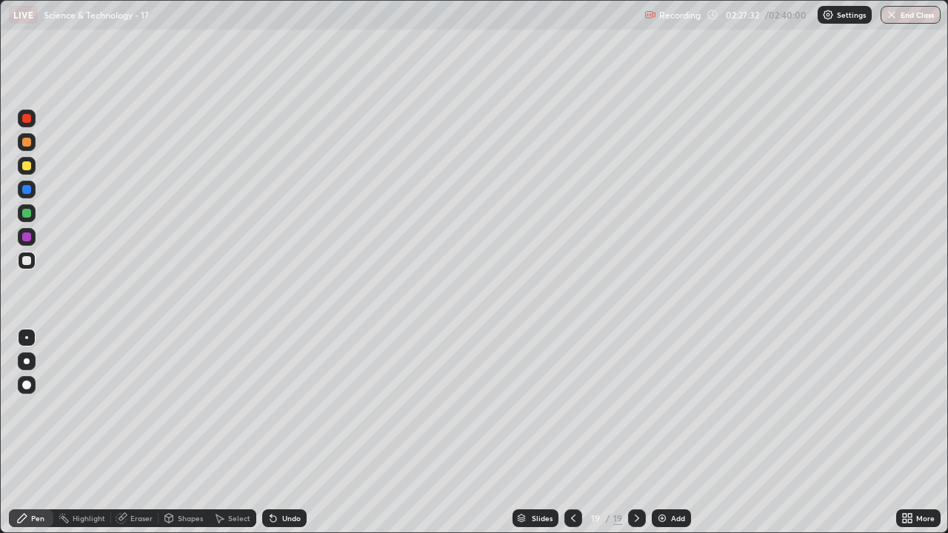
click at [280, 438] on div "Undo" at bounding box center [284, 518] width 44 height 18
click at [572, 438] on icon at bounding box center [573, 518] width 12 height 12
click at [918, 19] on button "End Class" at bounding box center [910, 15] width 60 height 18
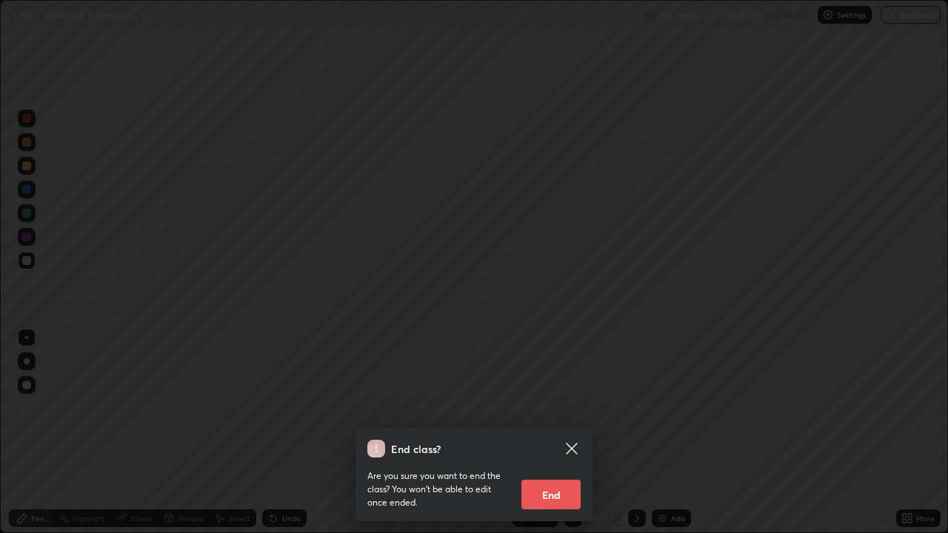
click at [546, 438] on button "End" at bounding box center [550, 495] width 59 height 30
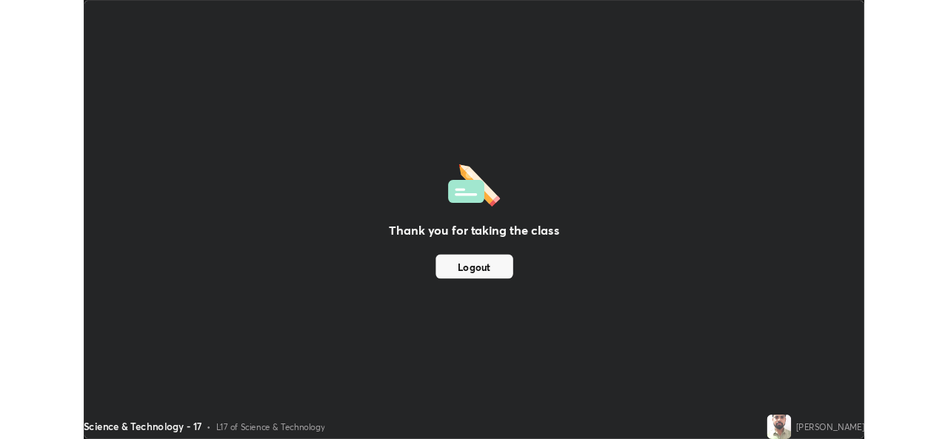
scroll to position [73609, 73101]
